Goal: Find specific page/section: Find specific page/section

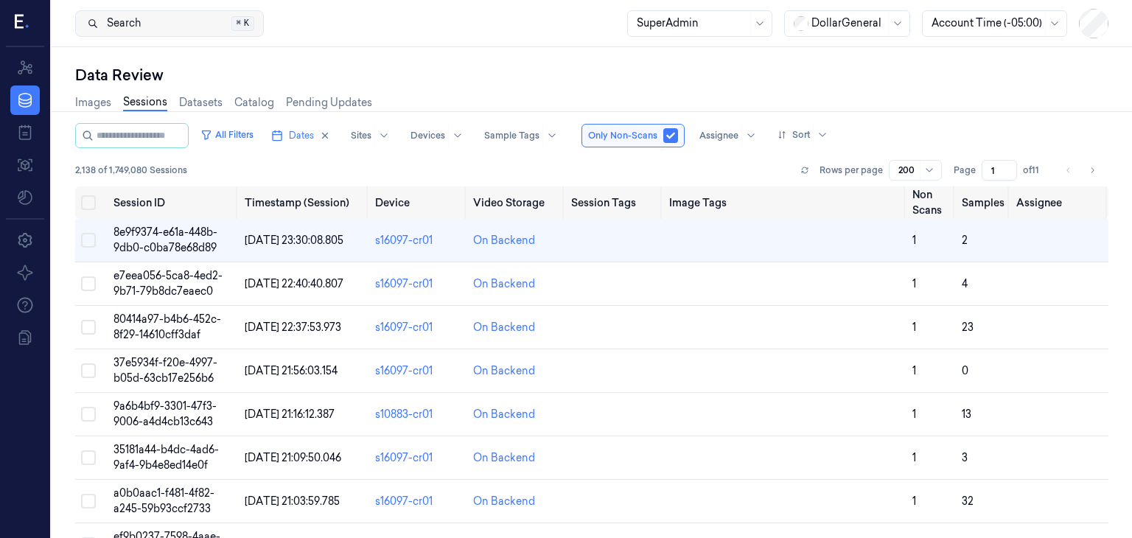
click at [186, 22] on button "Search Search... ⌘ K" at bounding box center [169, 23] width 189 height 27
click at [155, 140] on input "string" at bounding box center [141, 136] width 88 height 24
type input "**********"
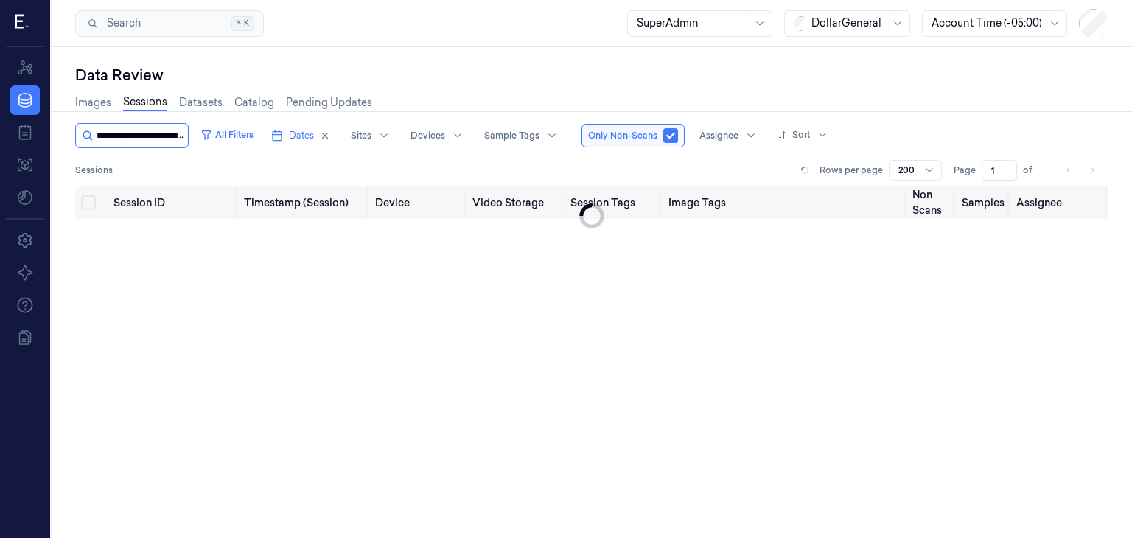
scroll to position [0, 69]
click at [137, 134] on input "string" at bounding box center [149, 136] width 104 height 24
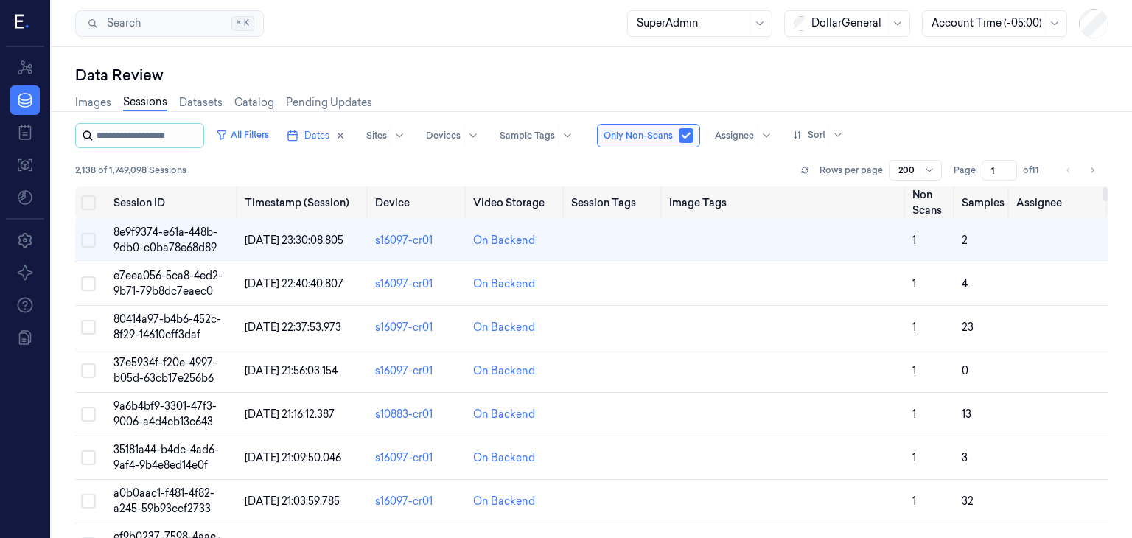
click at [159, 136] on input "string" at bounding box center [149, 136] width 104 height 24
type input "**********"
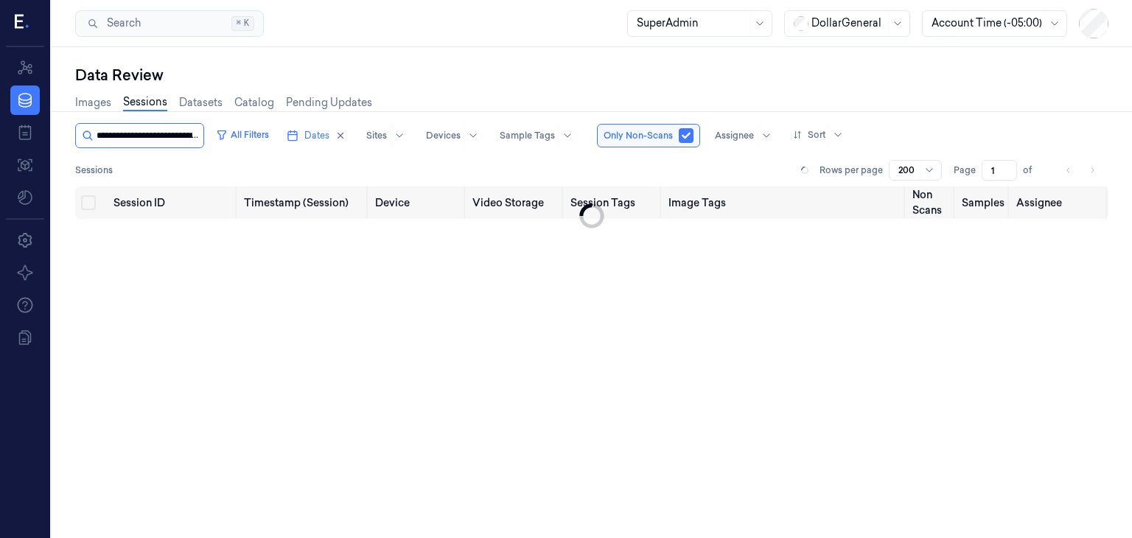
scroll to position [0, 73]
click at [153, 139] on input "string" at bounding box center [149, 136] width 104 height 24
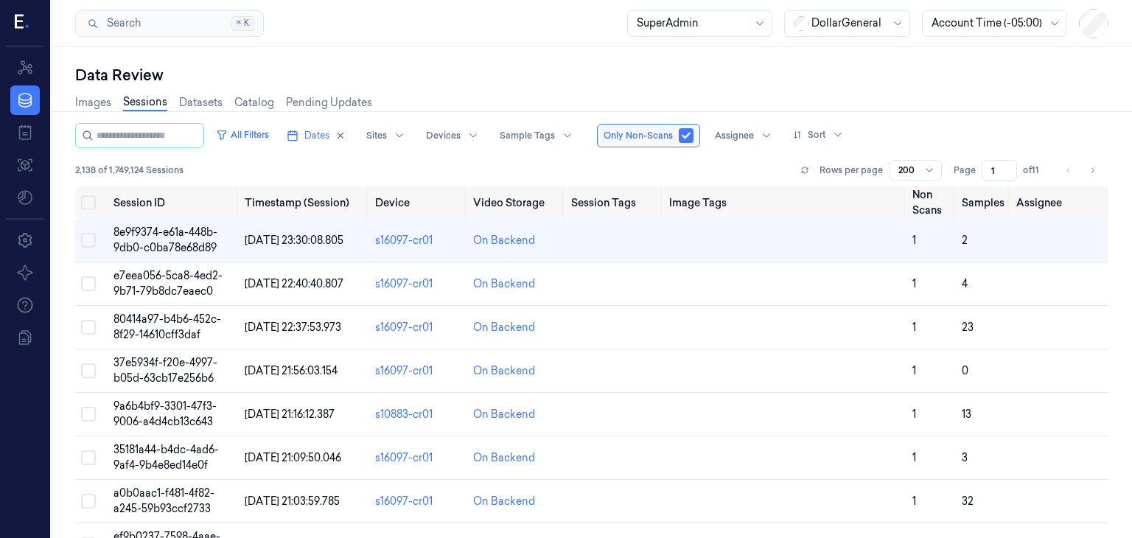
click at [772, 95] on div "Images Sessions Datasets Catalog Pending Updates" at bounding box center [592, 105] width 1034 height 38
click at [240, 133] on button "All Filters" at bounding box center [242, 135] width 65 height 24
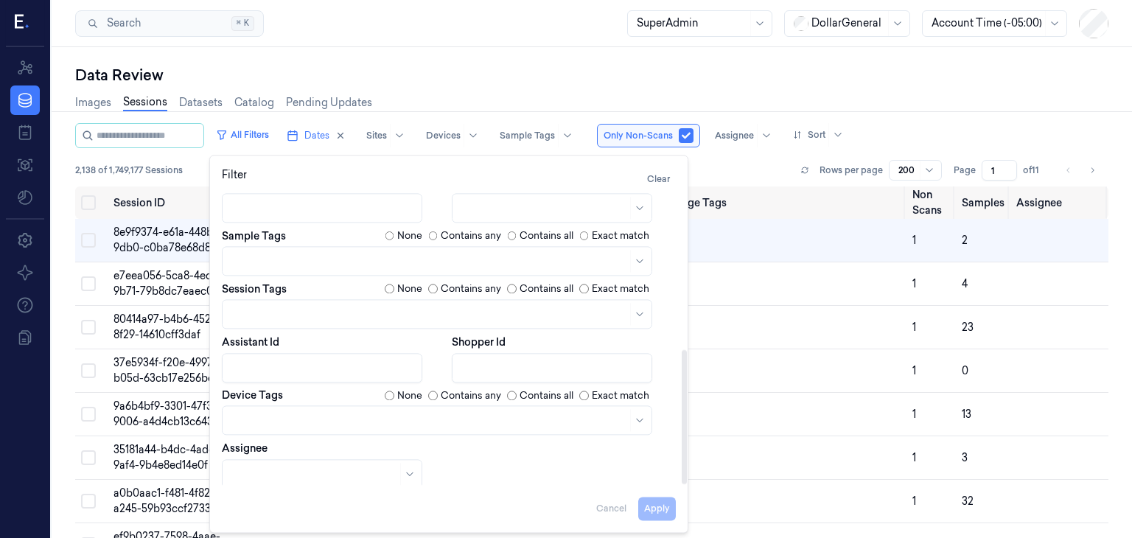
scroll to position [346, 0]
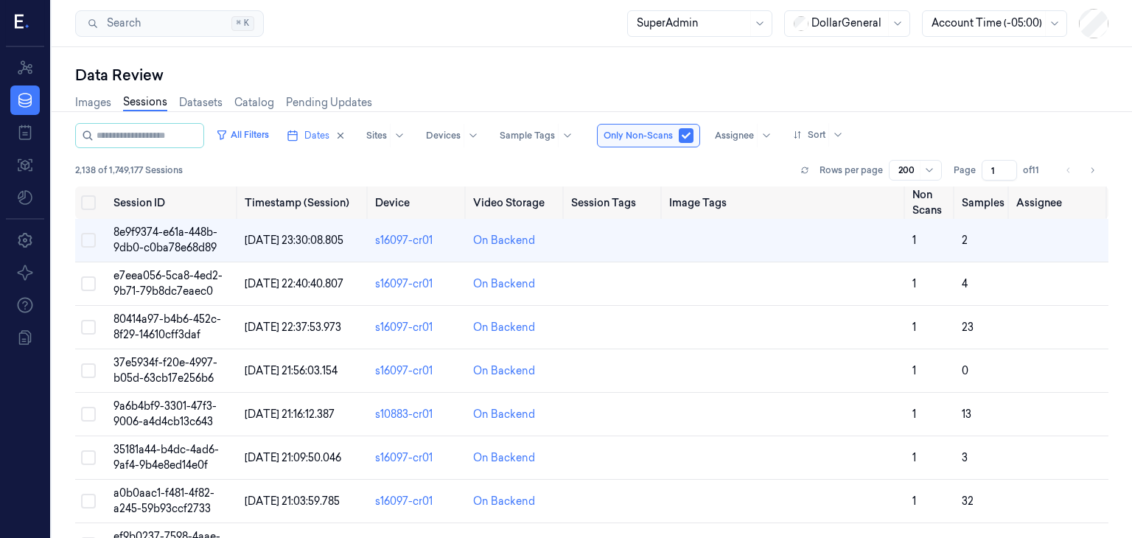
click at [708, 155] on div "All Filters Dates Sites Devices Sample Tags Only Non-Scans Assignee Sort 2,138 …" at bounding box center [592, 154] width 1034 height 63
click at [145, 144] on input "string" at bounding box center [149, 136] width 104 height 24
click at [342, 139] on icon "button" at bounding box center [340, 135] width 10 height 10
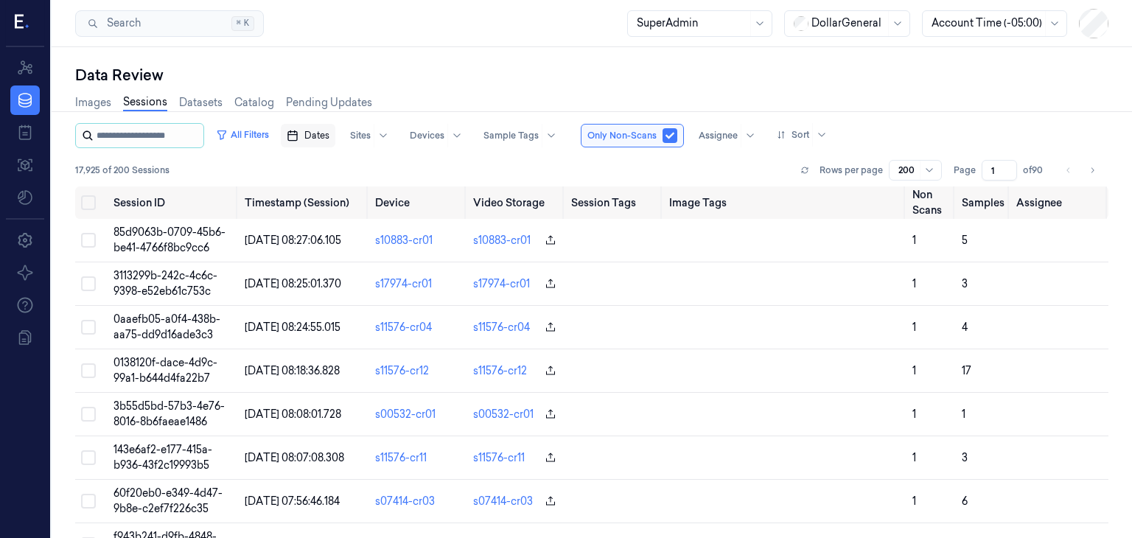
click at [153, 140] on input "string" at bounding box center [149, 136] width 104 height 24
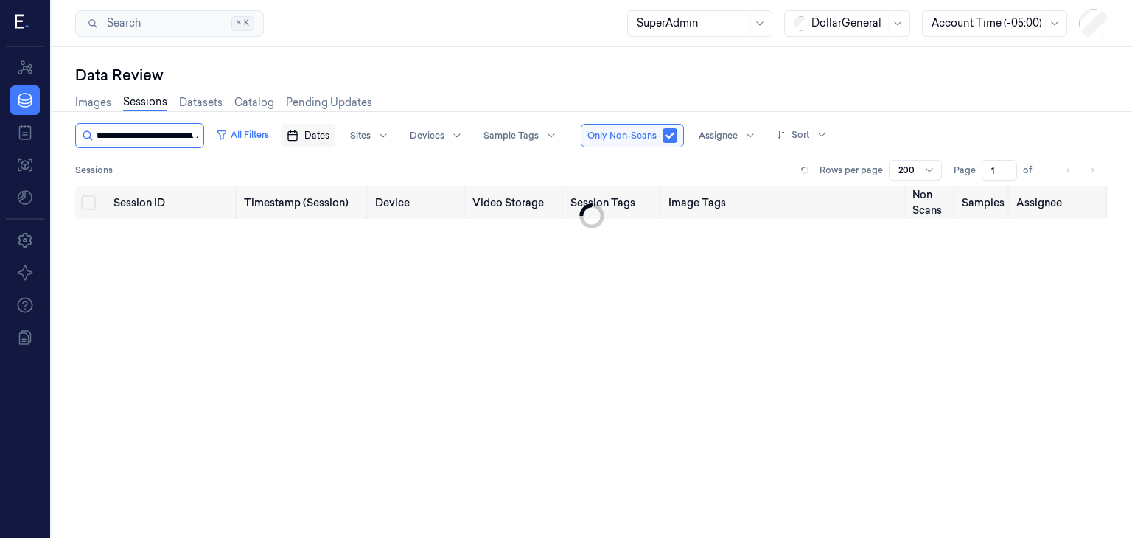
scroll to position [0, 72]
click at [153, 140] on input "string" at bounding box center [149, 136] width 104 height 24
type input "**********"
click at [254, 142] on button "All Filters" at bounding box center [242, 135] width 65 height 24
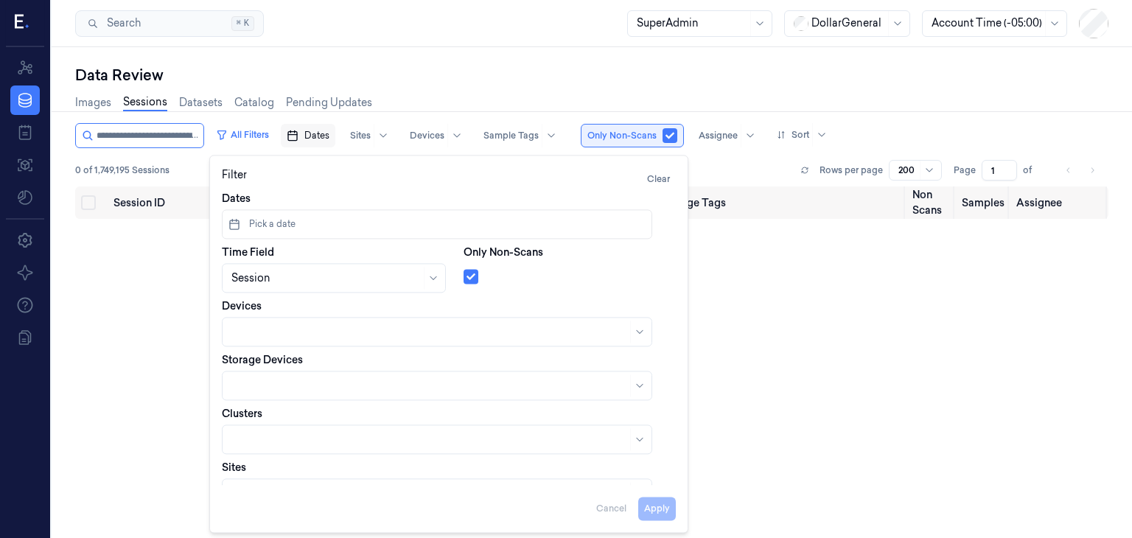
click at [663, 130] on button "button" at bounding box center [670, 135] width 15 height 15
